Goal: Contribute content: Contribute content

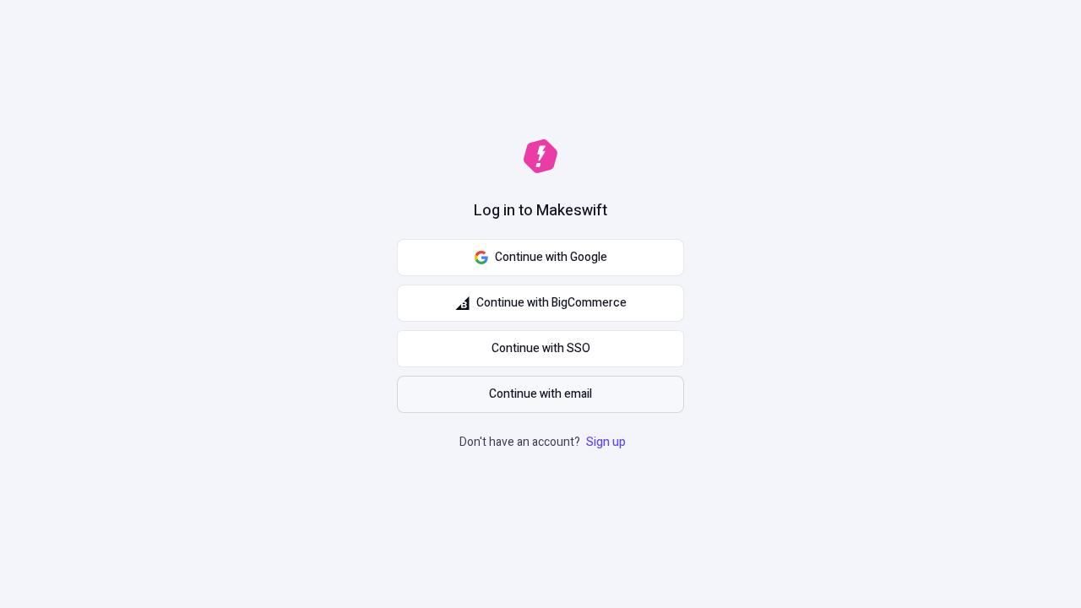
click at [541, 395] on span "Continue with email" at bounding box center [540, 394] width 103 height 19
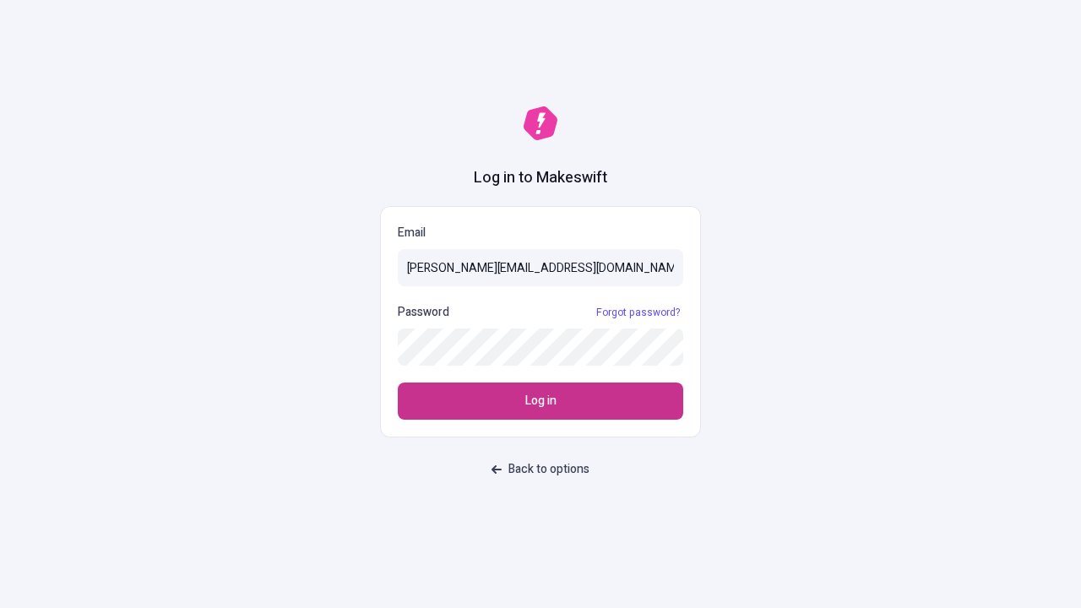
click at [541, 401] on span "Log in" at bounding box center [540, 401] width 31 height 19
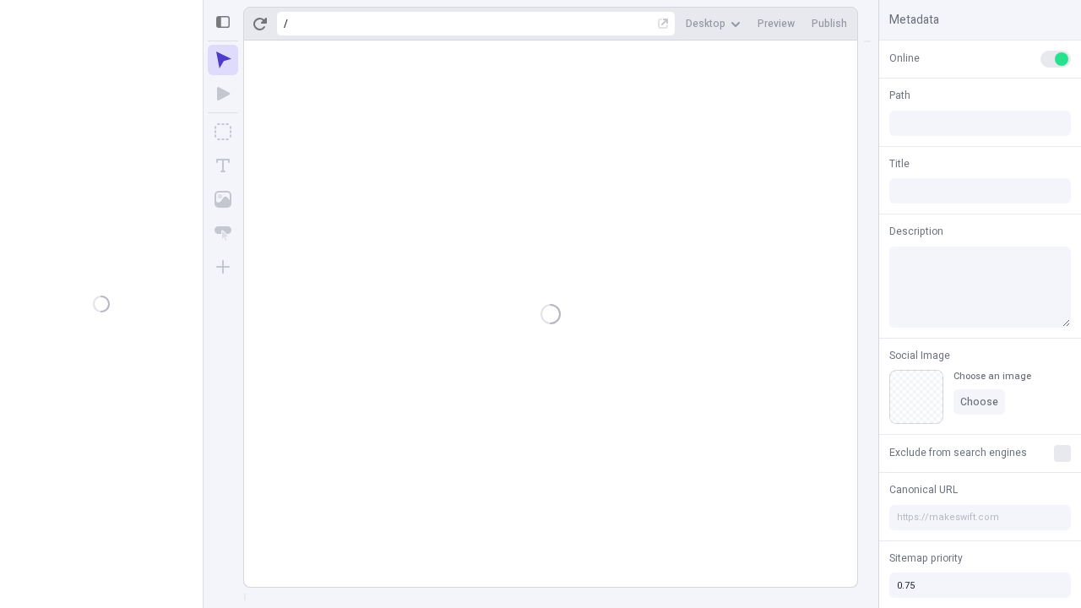
type input "/deep-link-tenuis"
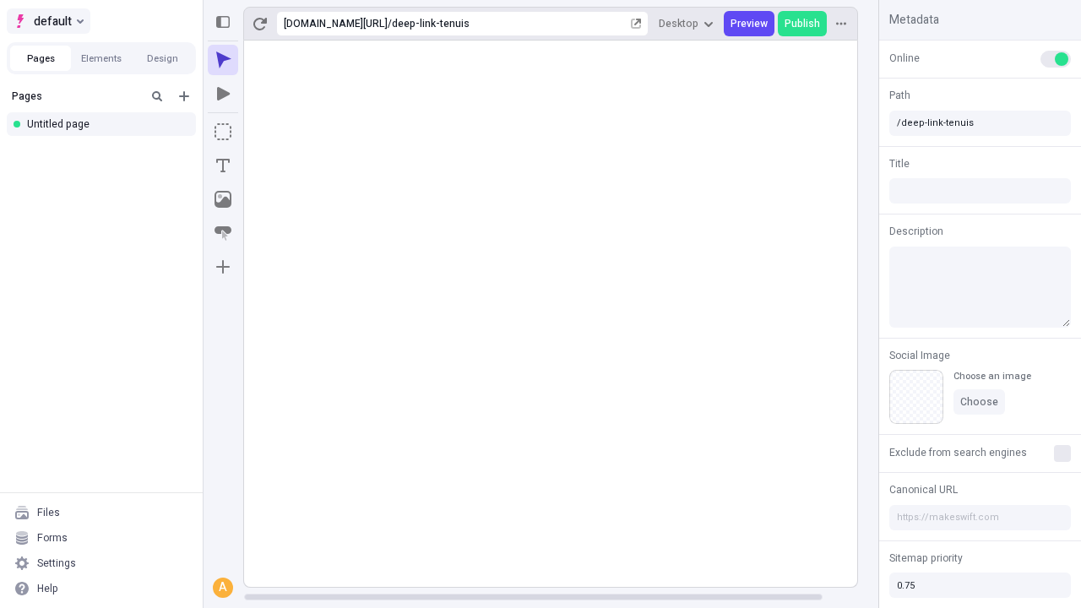
click at [47, 21] on span "default" at bounding box center [53, 21] width 38 height 20
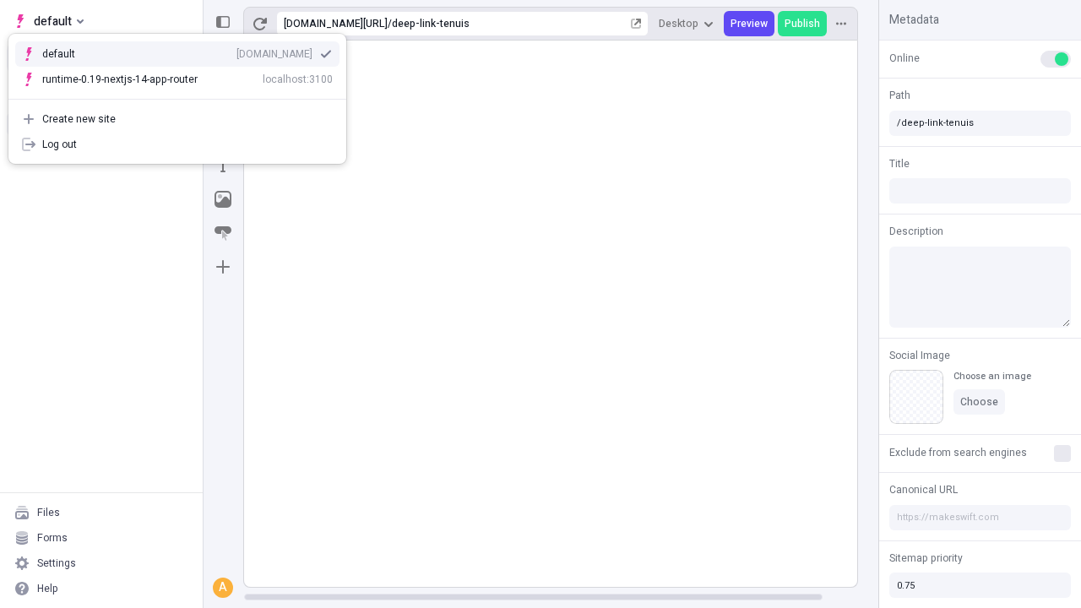
click at [177, 119] on div "Create new site" at bounding box center [187, 119] width 291 height 14
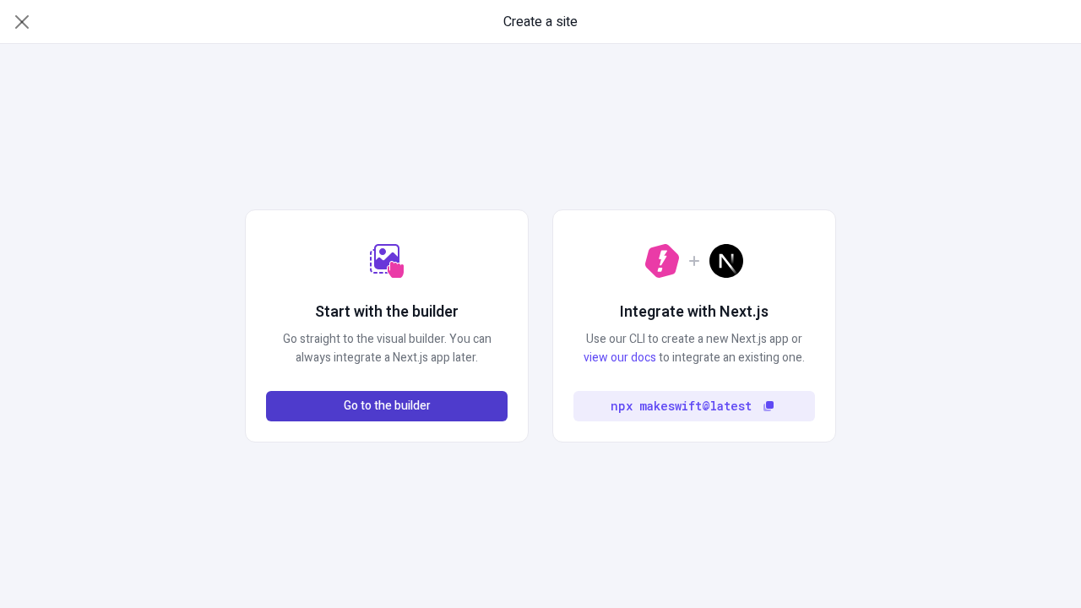
click at [387, 406] on span "Go to the builder" at bounding box center [387, 406] width 87 height 19
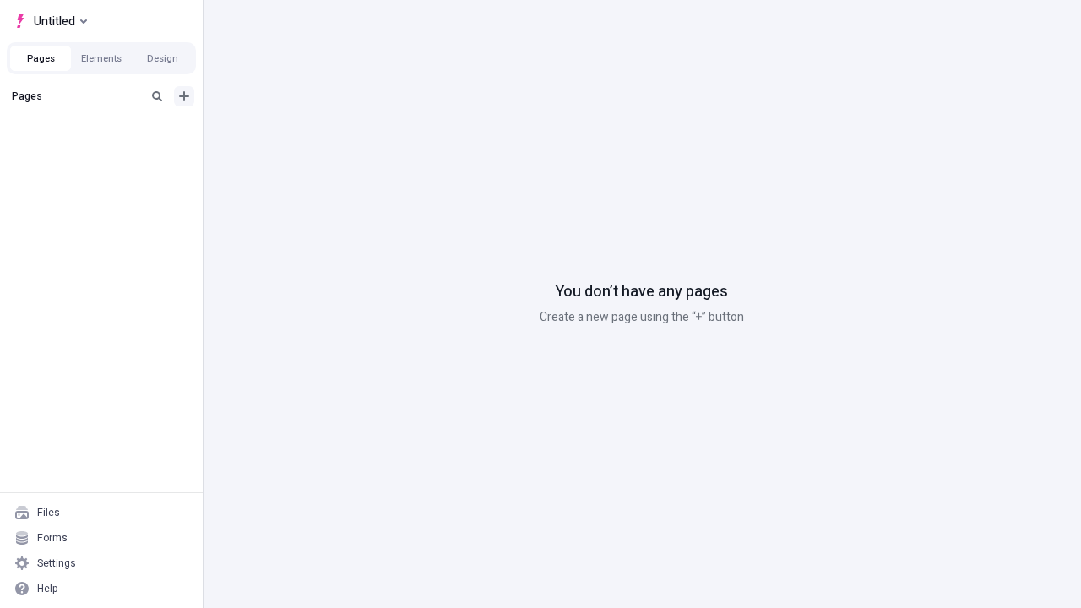
click at [184, 96] on icon "Add new" at bounding box center [184, 96] width 10 height 10
click at [106, 151] on div "Blank page" at bounding box center [106, 151] width 162 height 25
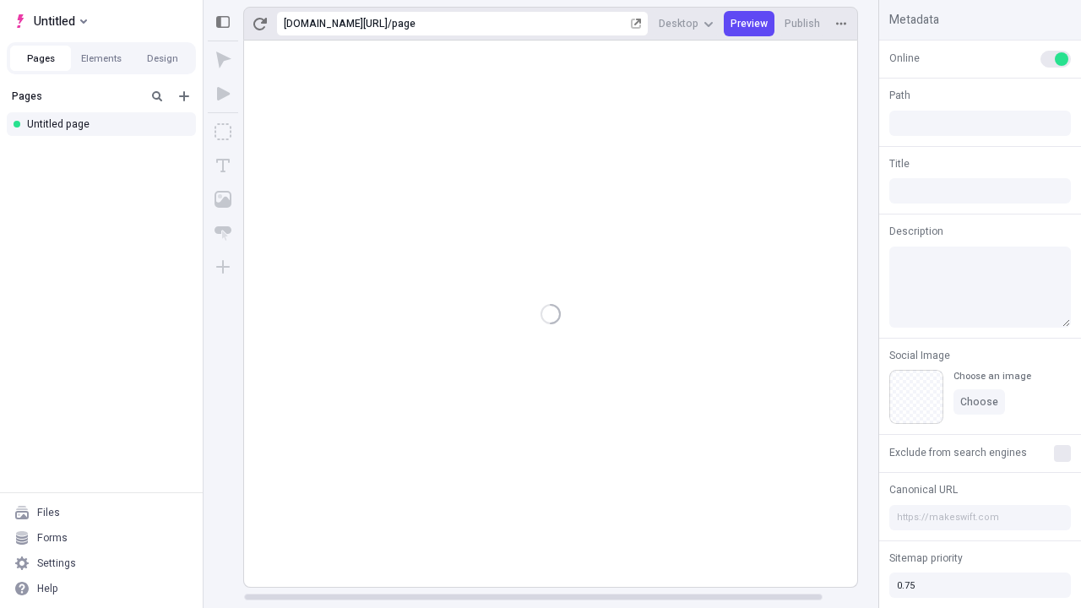
type input "/page"
click at [223, 132] on icon "Box" at bounding box center [223, 131] width 17 height 17
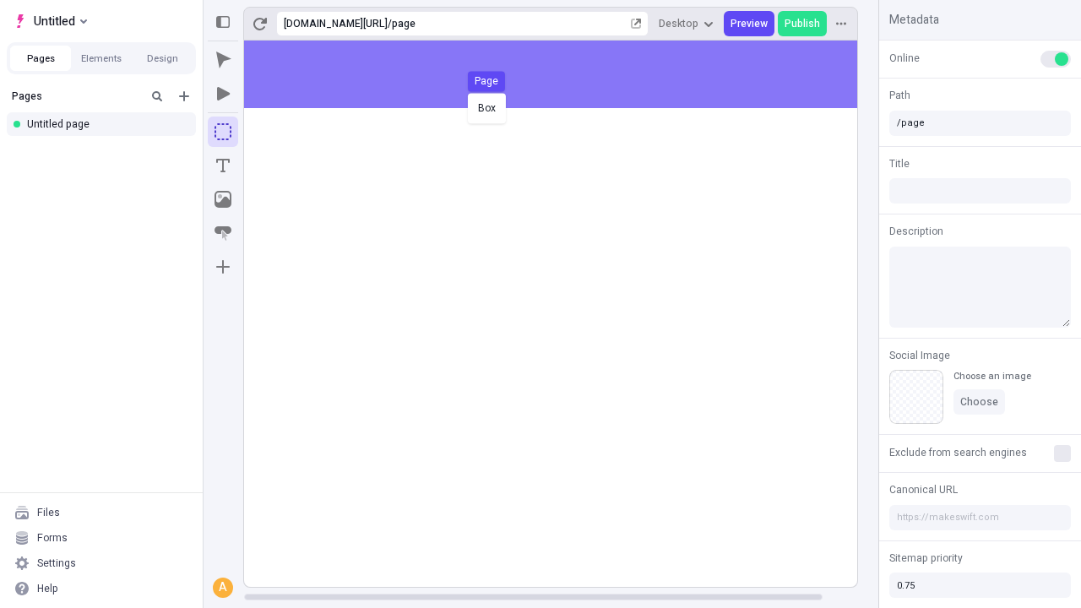
click at [568, 74] on div "Box Page" at bounding box center [540, 304] width 1081 height 608
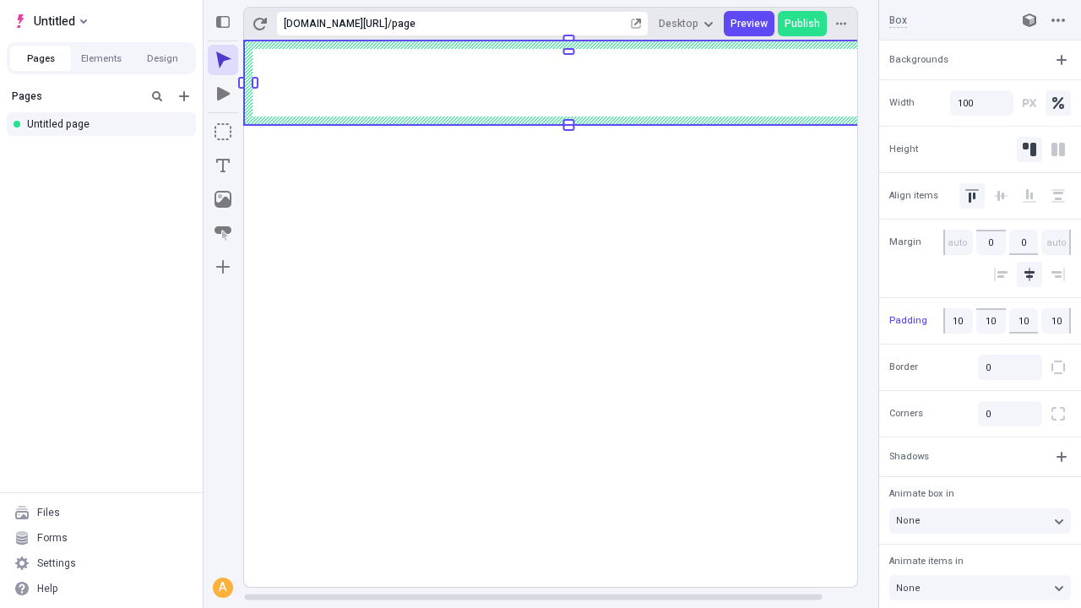
click at [223, 199] on icon "Image" at bounding box center [223, 199] width 17 height 17
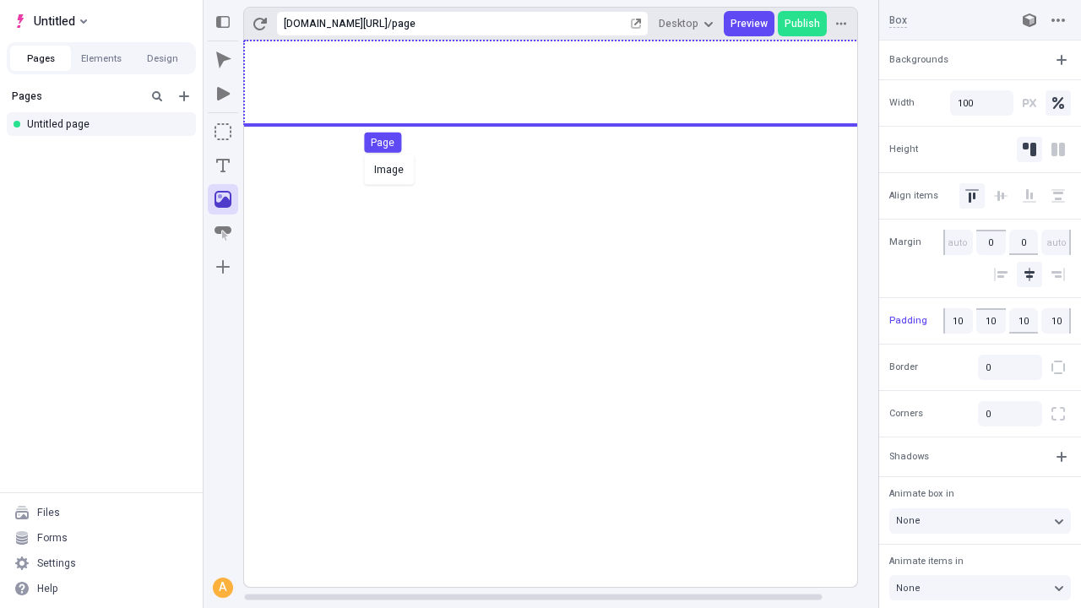
click at [568, 83] on div "Image Page" at bounding box center [540, 304] width 1081 height 608
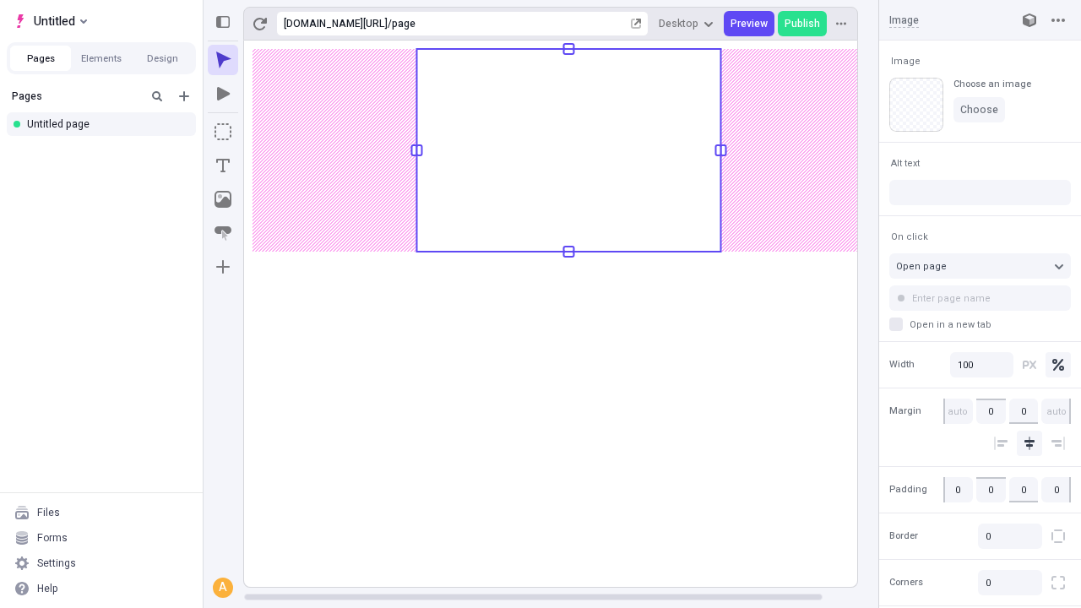
click at [223, 166] on icon "Text" at bounding box center [223, 166] width 14 height 14
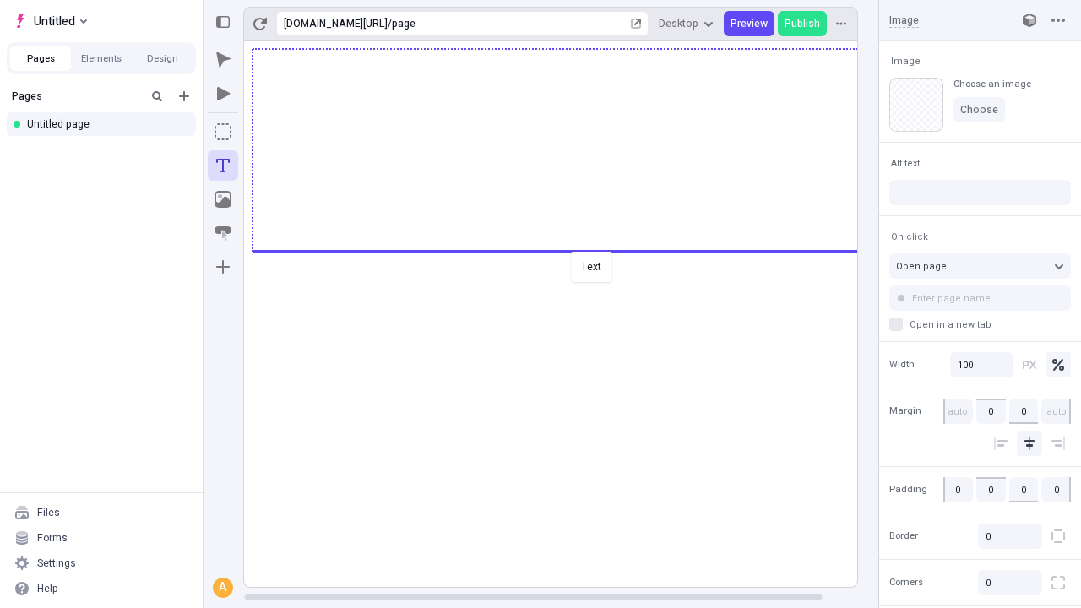
click at [568, 250] on div "Text" at bounding box center [540, 304] width 1081 height 608
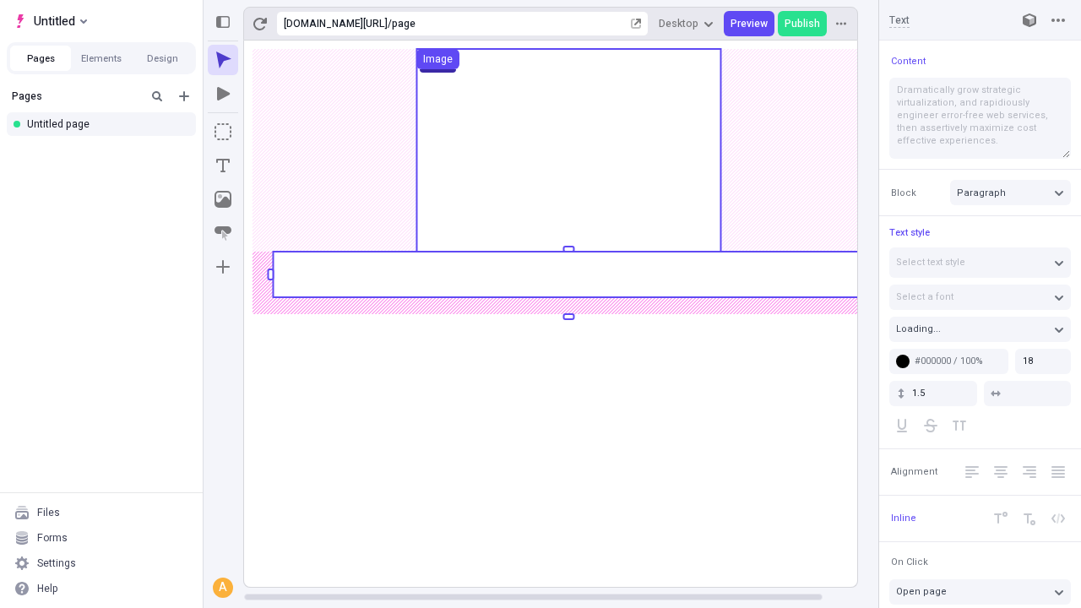
click at [568, 275] on rect at bounding box center [568, 275] width 591 height 46
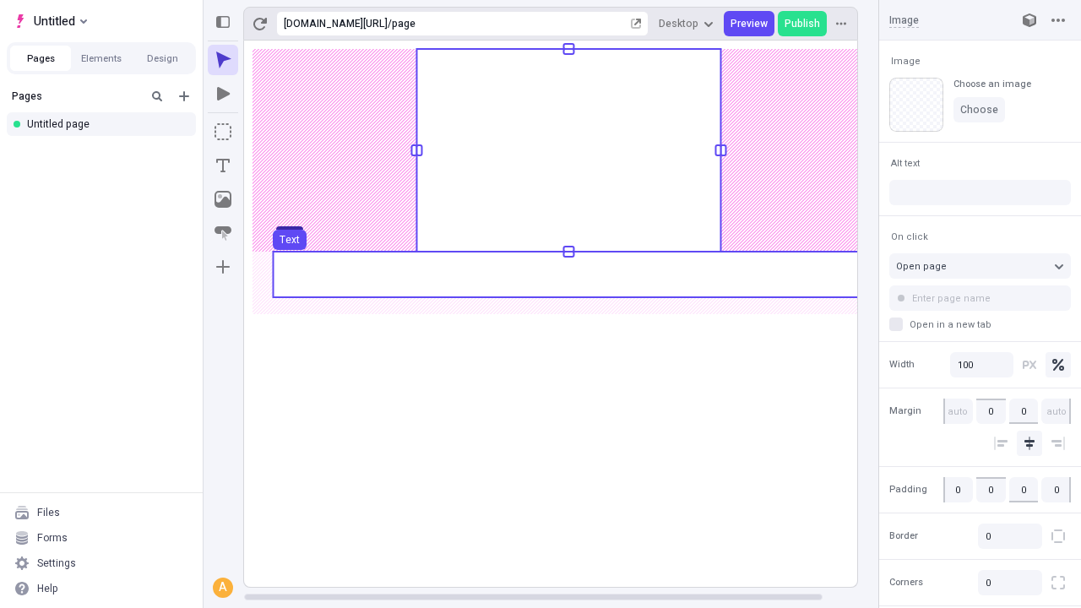
click at [568, 275] on use at bounding box center [568, 275] width 591 height 46
click at [568, 275] on rect at bounding box center [569, 314] width 650 height 547
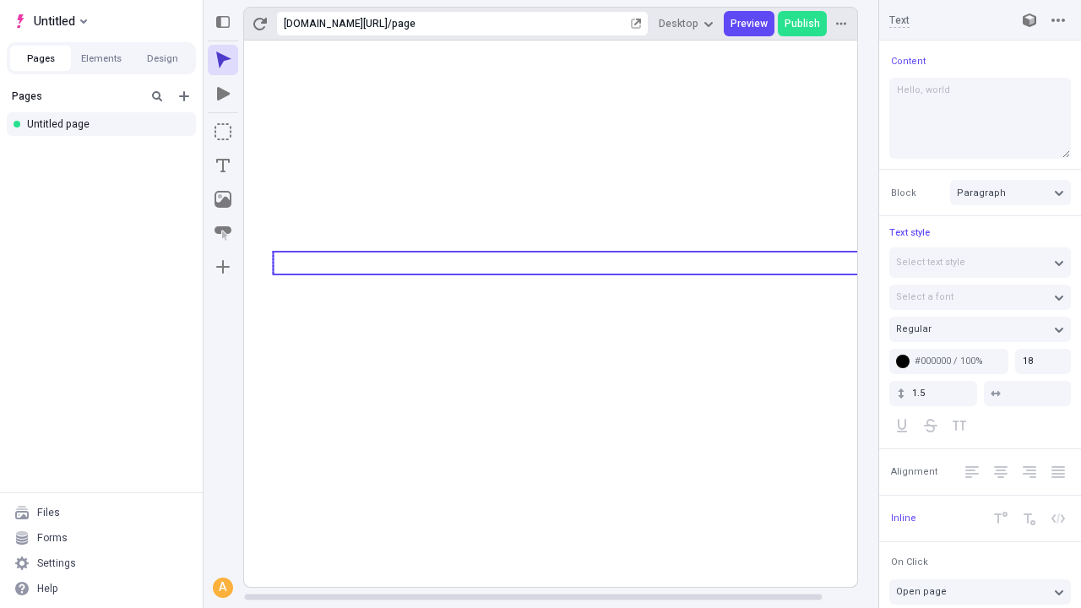
type textarea "Hello, world!"
click at [223, 199] on icon "Image" at bounding box center [223, 199] width 17 height 17
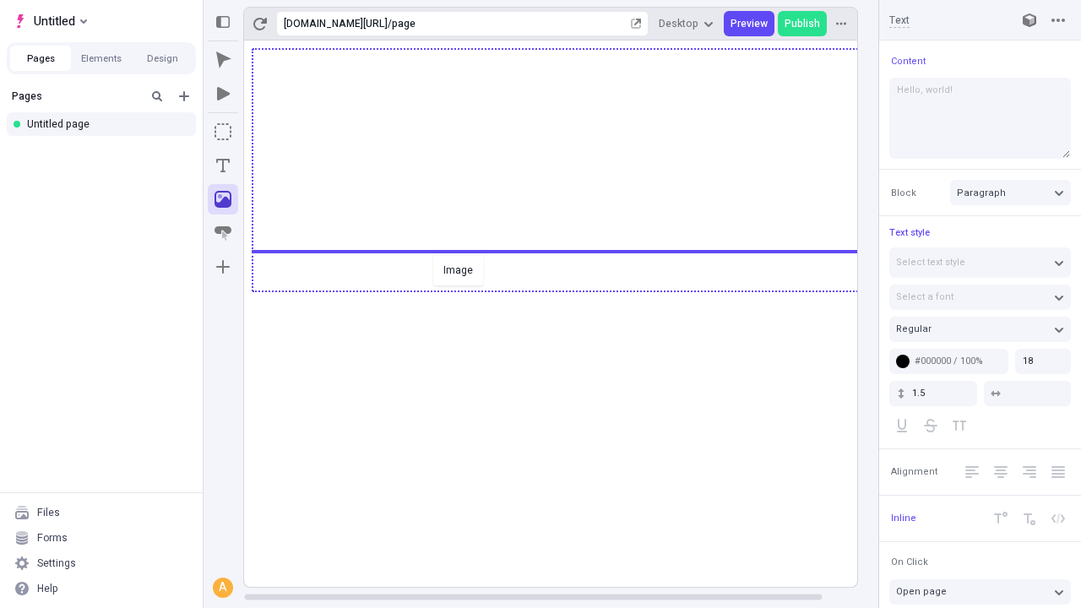
click at [568, 290] on div "Image" at bounding box center [540, 304] width 1081 height 608
